Goal: Task Accomplishment & Management: Use online tool/utility

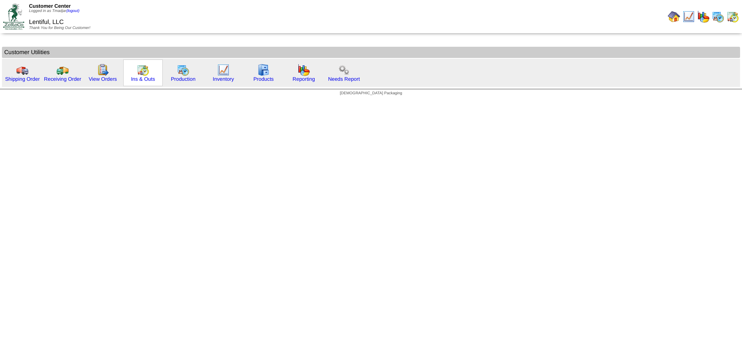
click at [141, 75] on img at bounding box center [143, 70] width 12 height 12
click at [189, 73] on div "Production" at bounding box center [182, 73] width 39 height 27
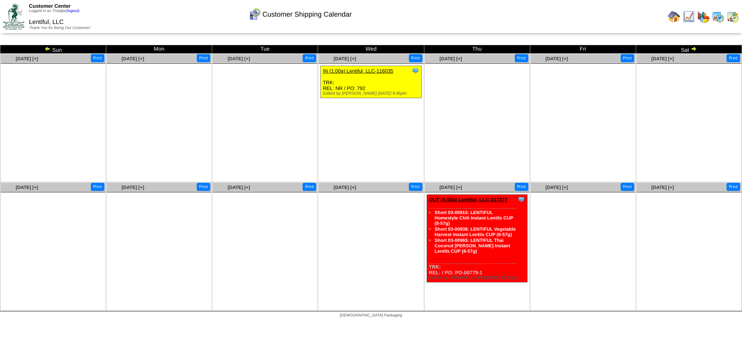
click at [716, 17] on img at bounding box center [718, 16] width 12 height 12
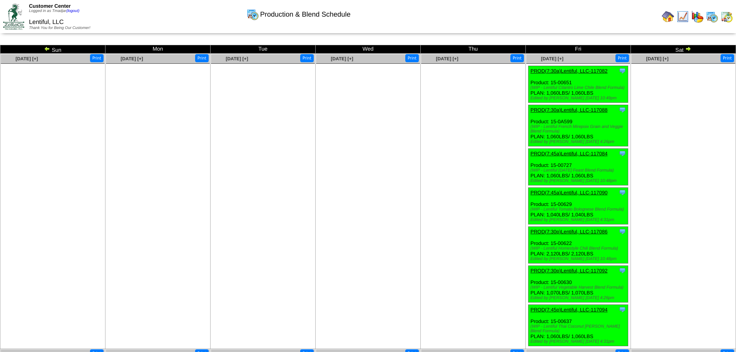
click at [49, 46] on img at bounding box center [47, 49] width 6 height 6
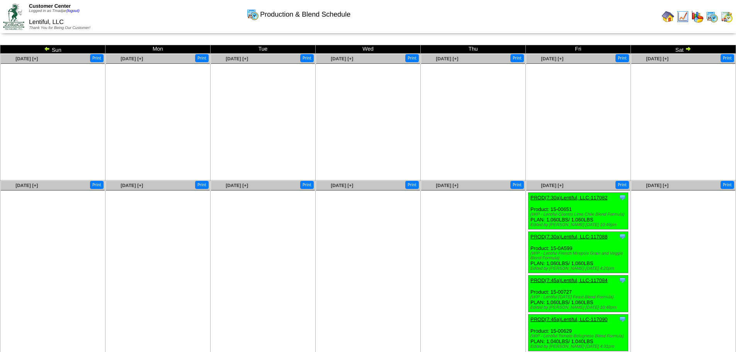
click at [46, 48] on img at bounding box center [47, 49] width 6 height 6
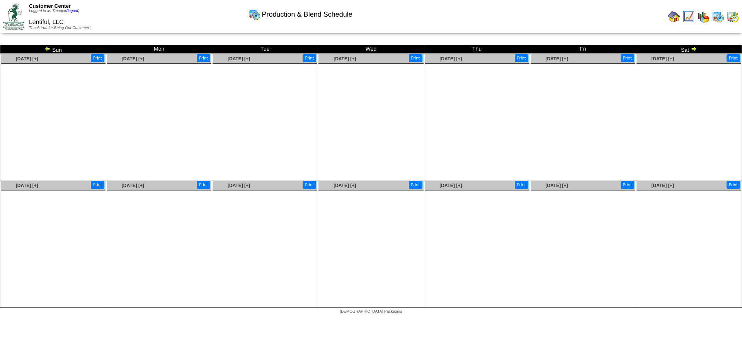
drag, startPoint x: 0, startPoint y: 0, endPoint x: 47, endPoint y: 48, distance: 67.0
click at [47, 48] on img at bounding box center [47, 49] width 6 height 6
click at [49, 49] on img at bounding box center [47, 49] width 6 height 6
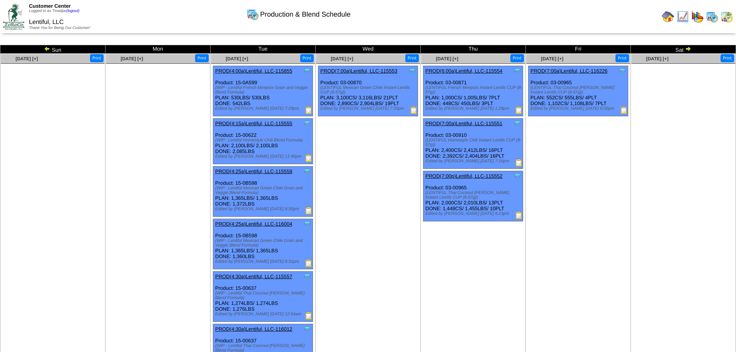
click at [49, 49] on img at bounding box center [47, 49] width 6 height 6
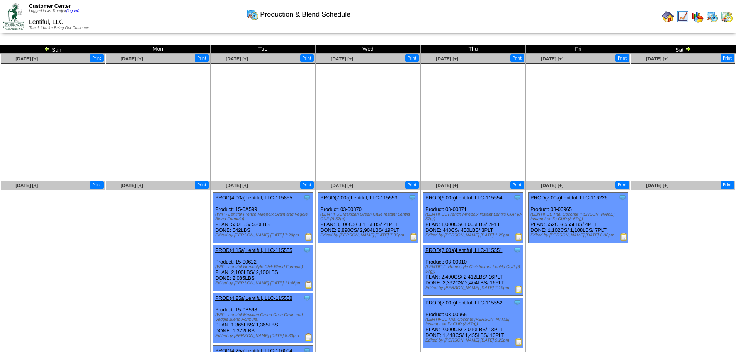
click at [49, 49] on img at bounding box center [47, 49] width 6 height 6
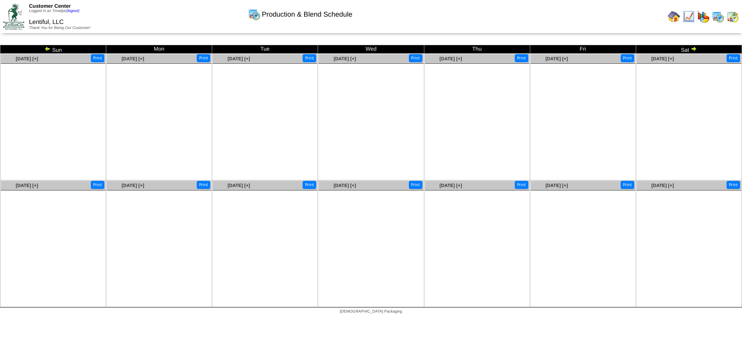
click at [49, 49] on img at bounding box center [47, 49] width 6 height 6
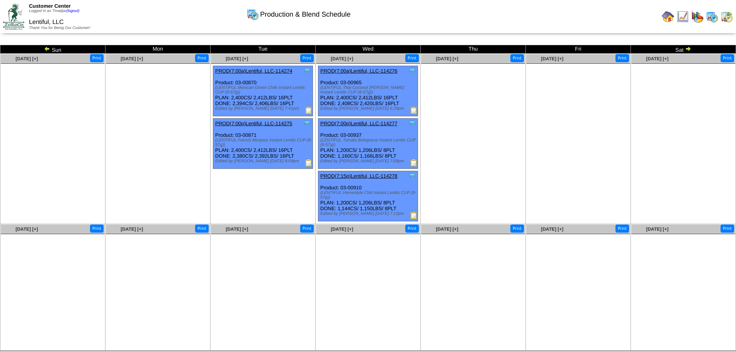
click at [47, 47] on img at bounding box center [47, 49] width 6 height 6
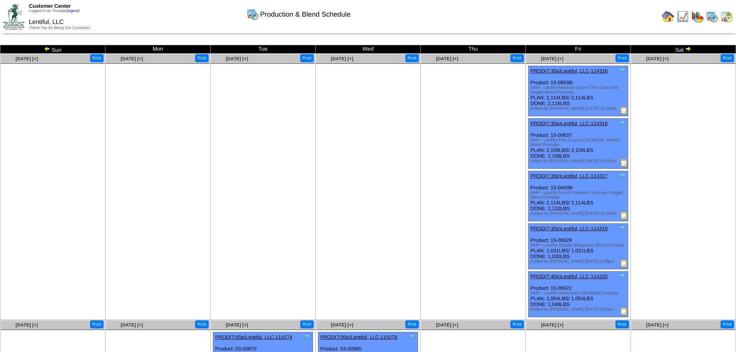
click at [622, 109] on img at bounding box center [624, 110] width 8 height 8
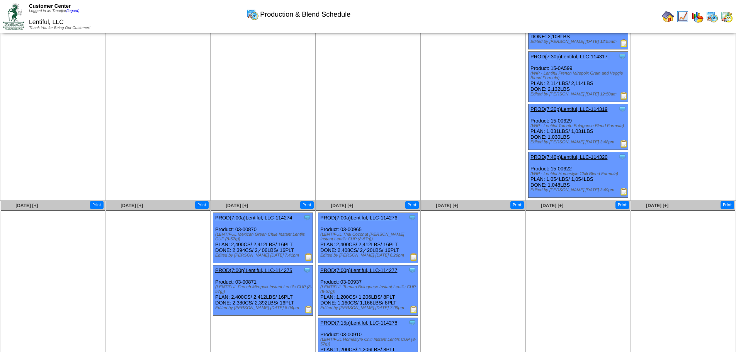
scroll to position [145, 0]
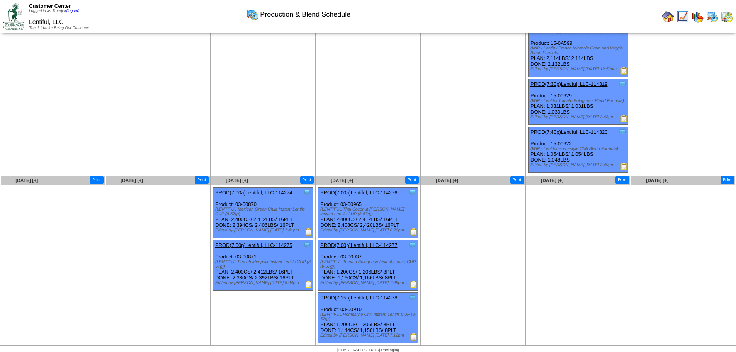
click at [307, 228] on img at bounding box center [309, 232] width 8 height 8
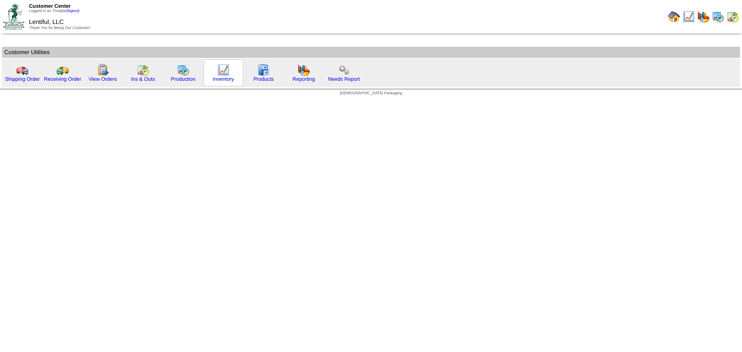
click at [219, 73] on img at bounding box center [223, 70] width 12 height 12
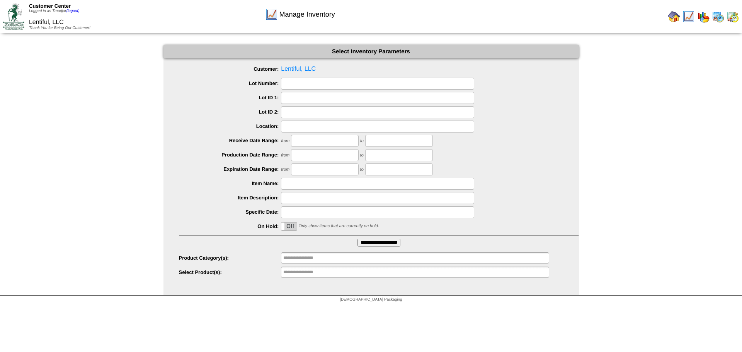
click at [381, 238] on ul "Customer: Lentiful, LLC Lot Number: Lot ID 1: Lot ID 2: Location: Receive Date …" at bounding box center [370, 170] width 415 height 215
click at [374, 244] on input "**********" at bounding box center [378, 243] width 43 height 8
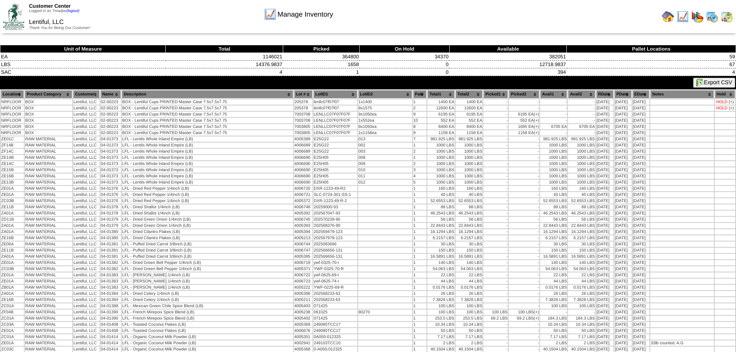
click at [667, 17] on img at bounding box center [668, 16] width 12 height 12
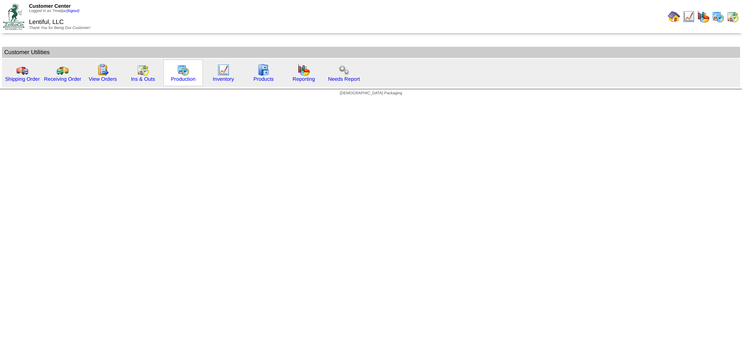
click at [182, 72] on img at bounding box center [183, 70] width 12 height 12
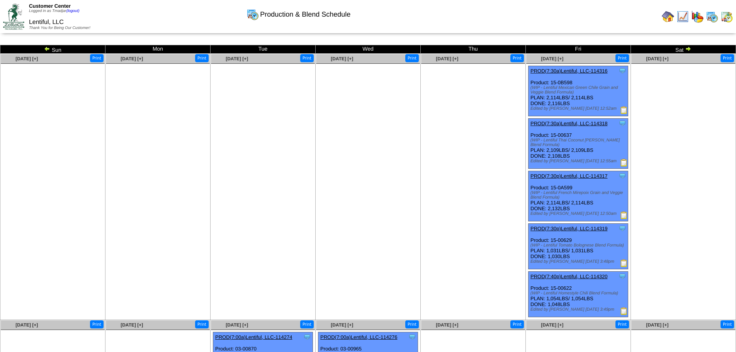
click at [621, 159] on img at bounding box center [624, 163] width 8 height 8
click at [625, 211] on img at bounding box center [624, 215] width 8 height 8
click at [622, 159] on img at bounding box center [624, 163] width 8 height 8
